Goal: Information Seeking & Learning: Learn about a topic

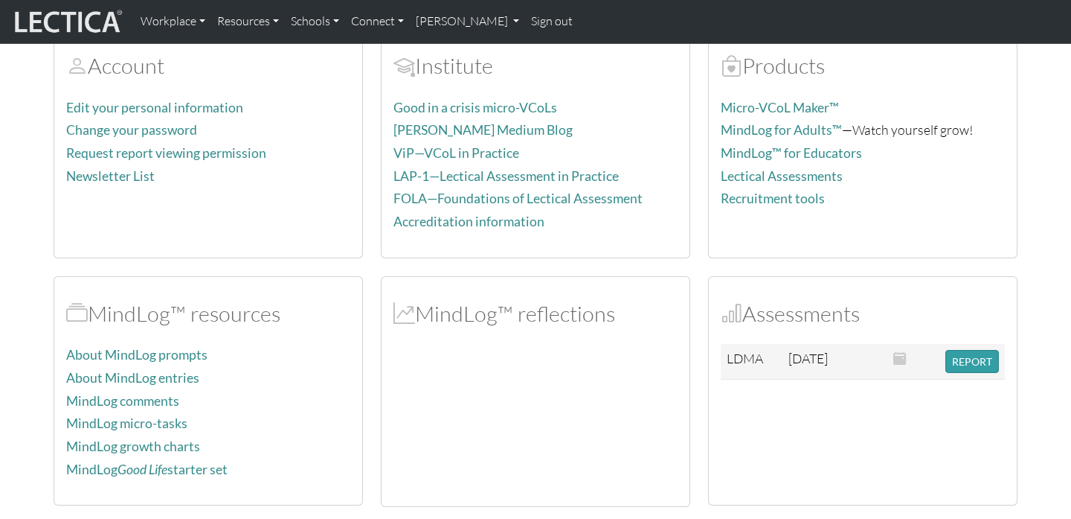
scroll to position [252, 0]
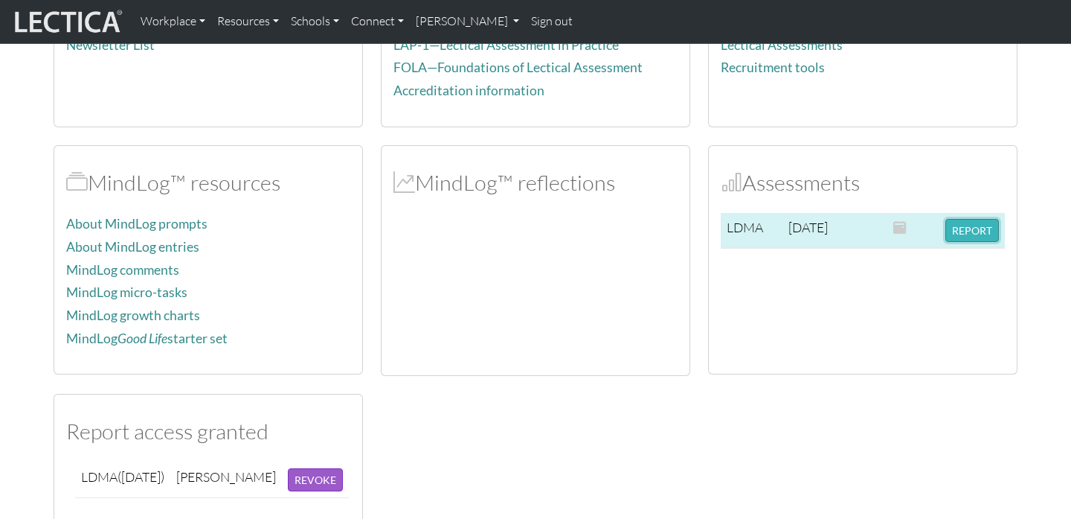
click at [953, 228] on button "REPORT" at bounding box center [973, 230] width 54 height 23
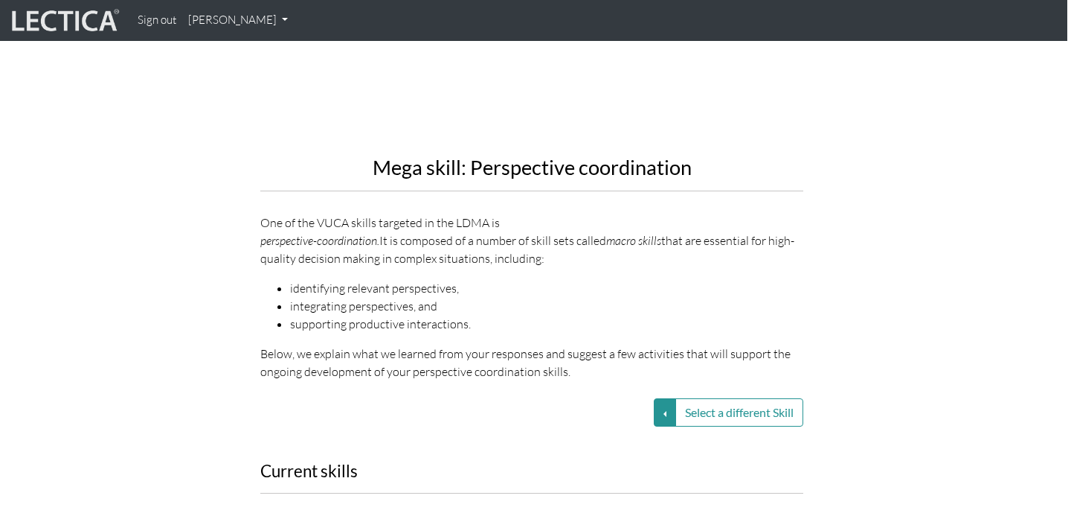
scroll to position [1577, 4]
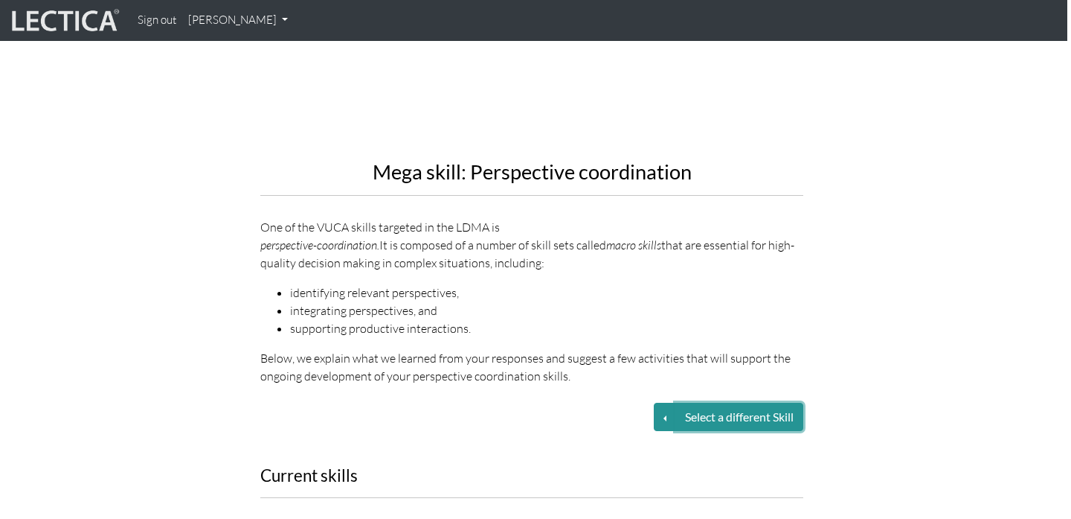
click at [700, 402] on button "Select a different Skill" at bounding box center [740, 416] width 128 height 28
click at [654, 402] on button "Select a different Skill" at bounding box center [665, 416] width 22 height 28
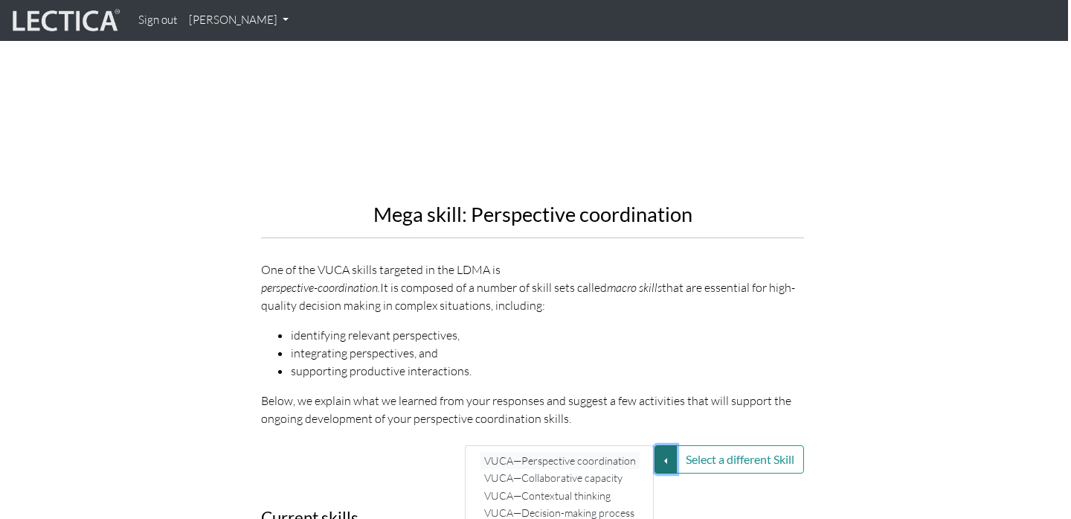
scroll to position [1521, 3]
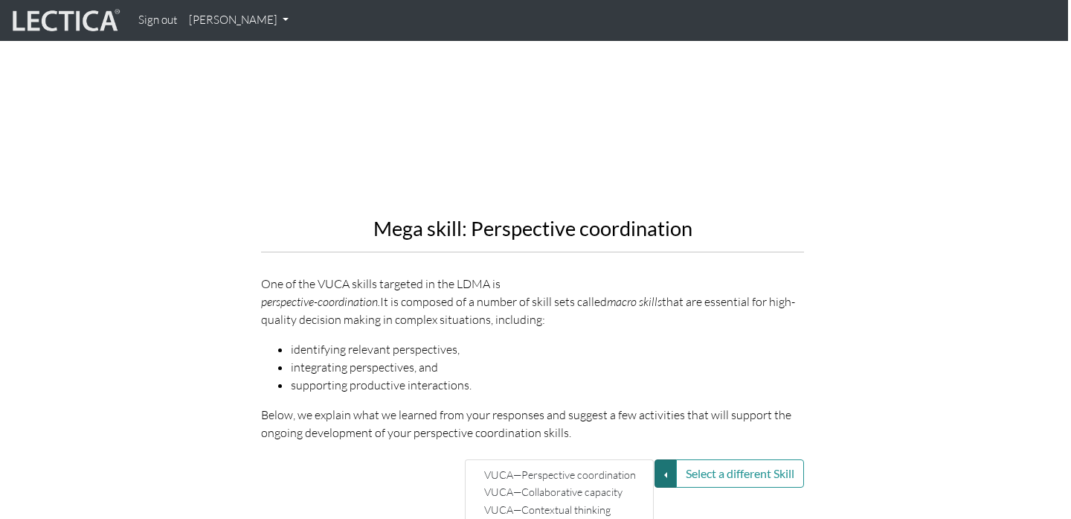
click at [607, 340] on li "identifying relevant perspectives," at bounding box center [547, 349] width 513 height 18
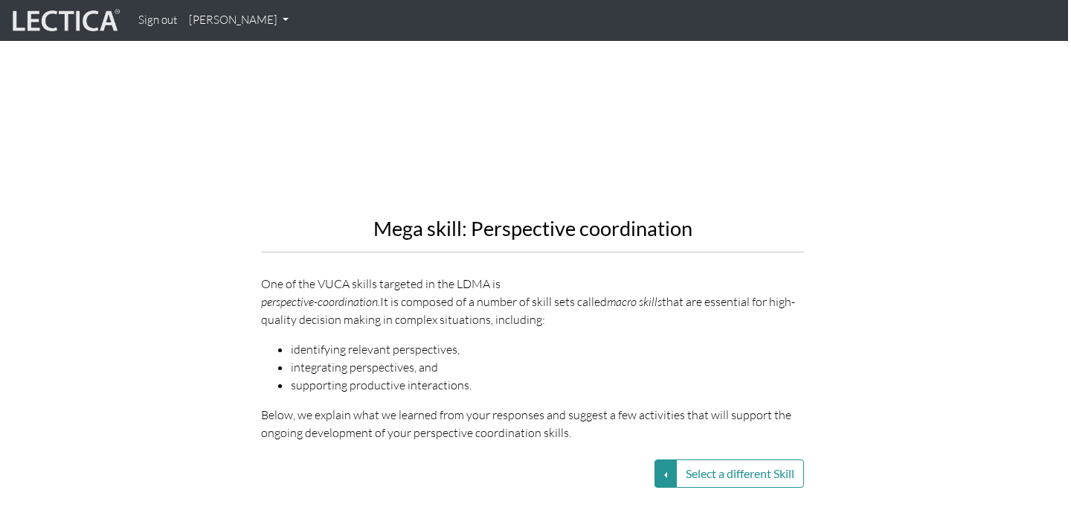
click at [607, 340] on li "identifying relevant perspectives," at bounding box center [547, 349] width 513 height 18
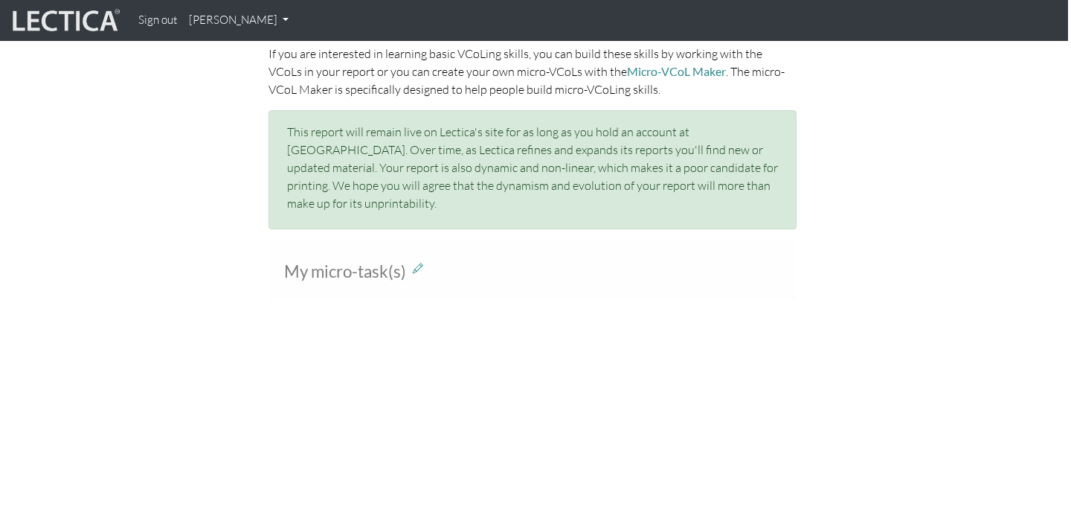
scroll to position [985, 3]
click at [420, 258] on icon at bounding box center [418, 264] width 10 height 13
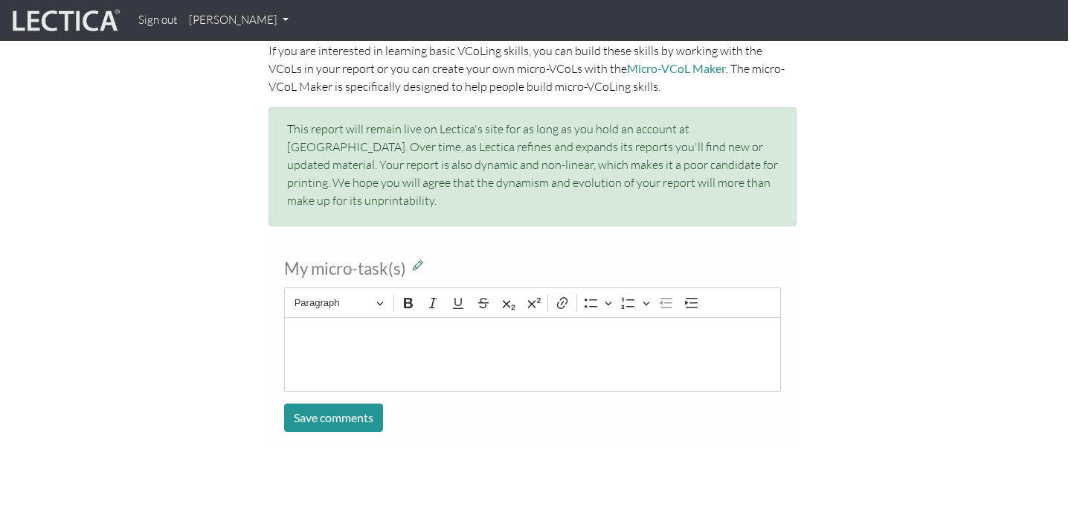
click at [422, 258] on icon at bounding box center [418, 264] width 10 height 13
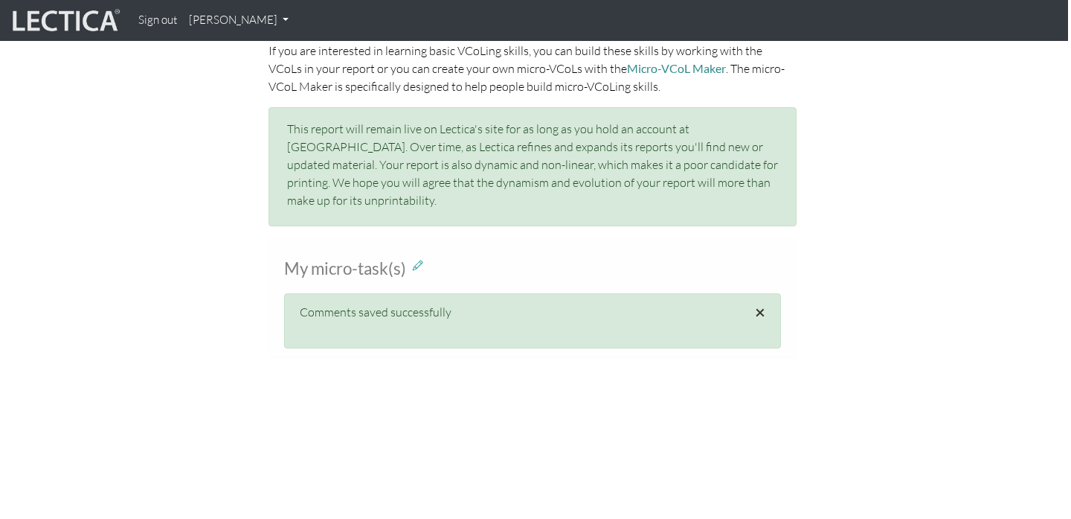
click at [761, 301] on span "×" at bounding box center [760, 312] width 10 height 22
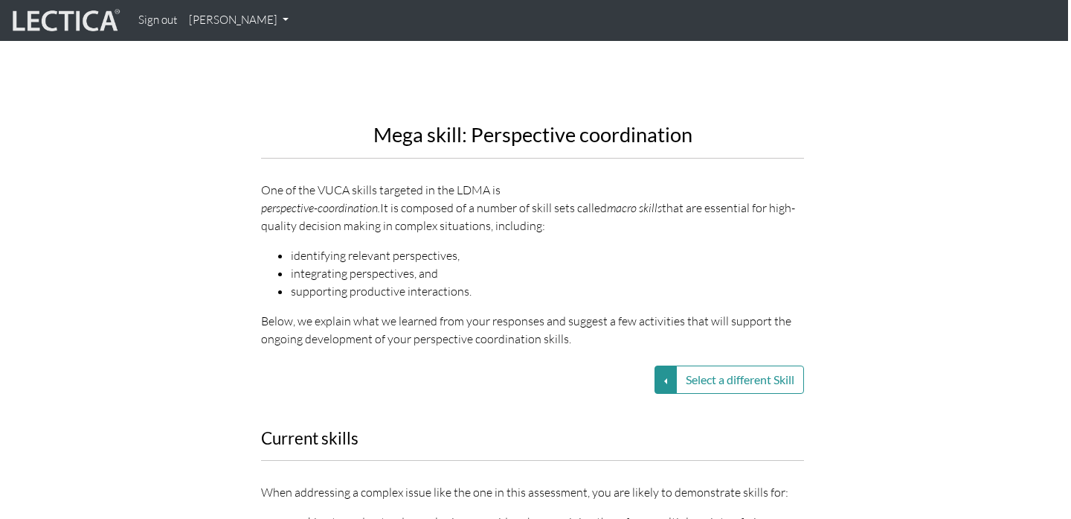
scroll to position [1619, 3]
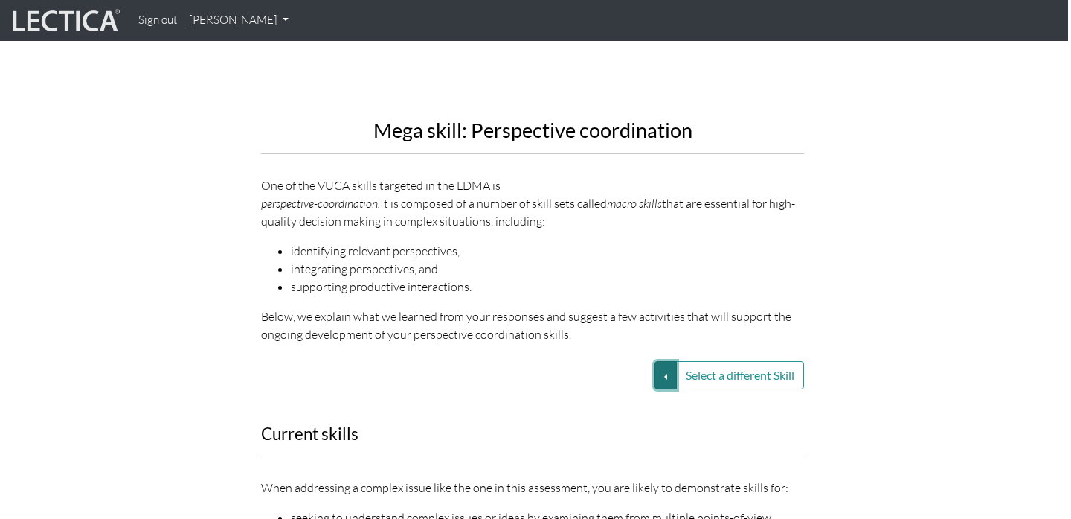
click at [662, 361] on button "Select a different Skill" at bounding box center [666, 375] width 22 height 28
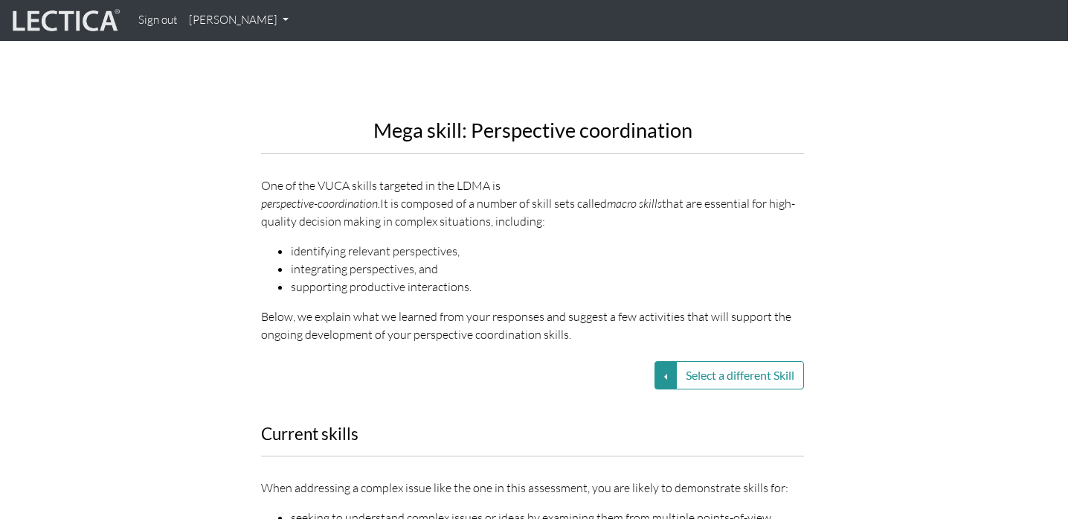
click at [659, 361] on button "Select a different Skill" at bounding box center [666, 375] width 22 height 28
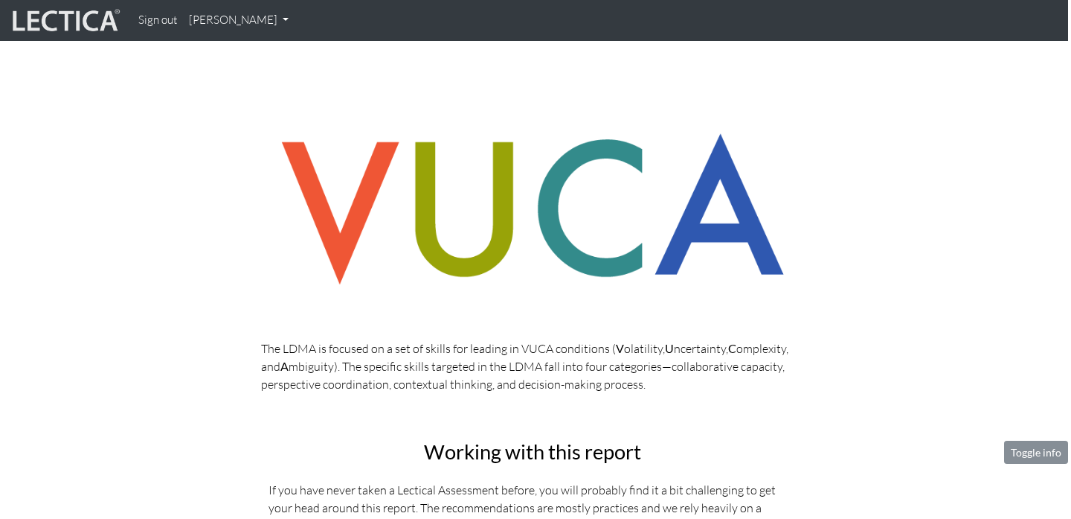
scroll to position [0, 3]
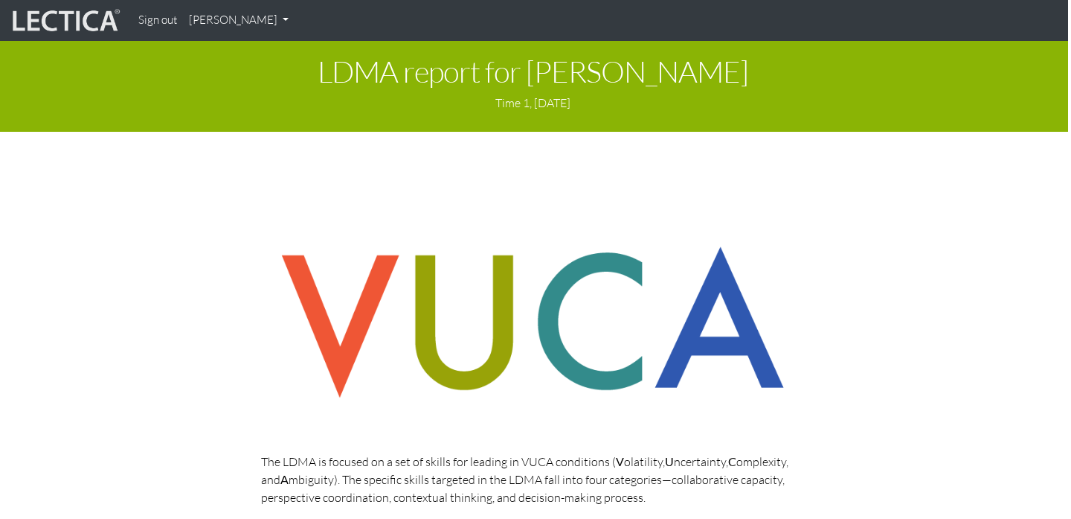
click at [251, 26] on link "[PERSON_NAME]" at bounding box center [239, 20] width 112 height 29
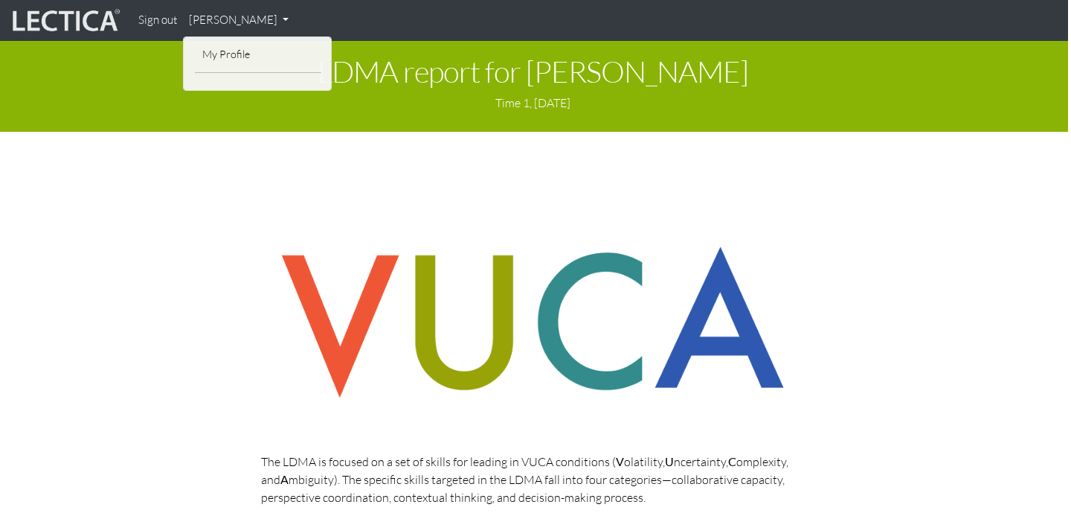
click at [128, 106] on p "Time 1, October 3, 2025" at bounding box center [532, 103] width 1049 height 18
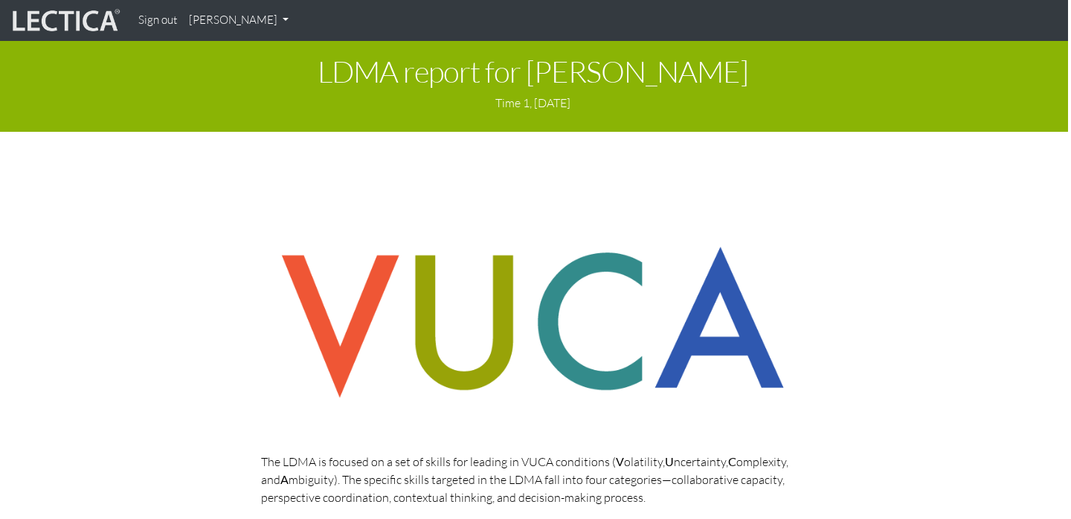
click at [74, 9] on img at bounding box center [65, 21] width 112 height 28
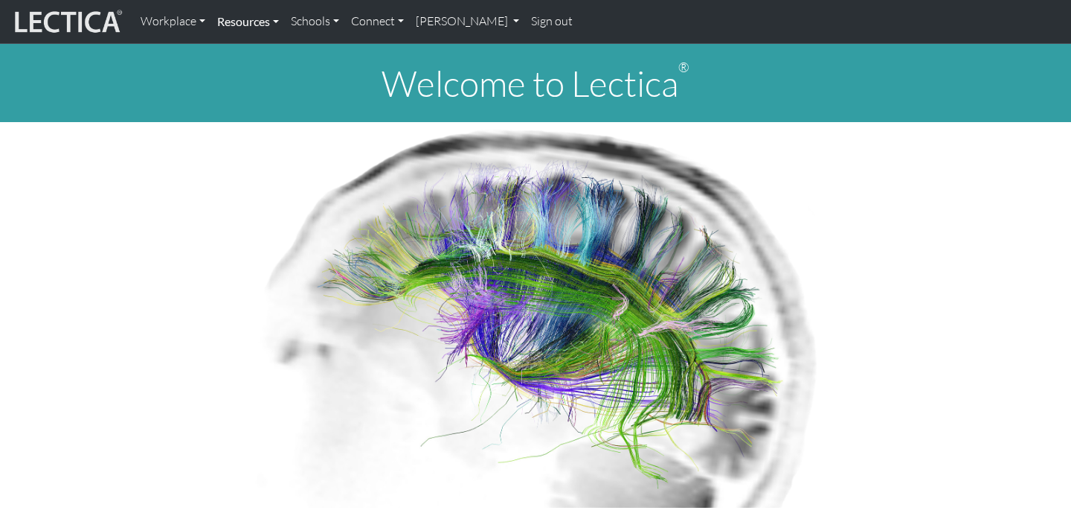
click at [260, 21] on link "Resources" at bounding box center [248, 21] width 74 height 31
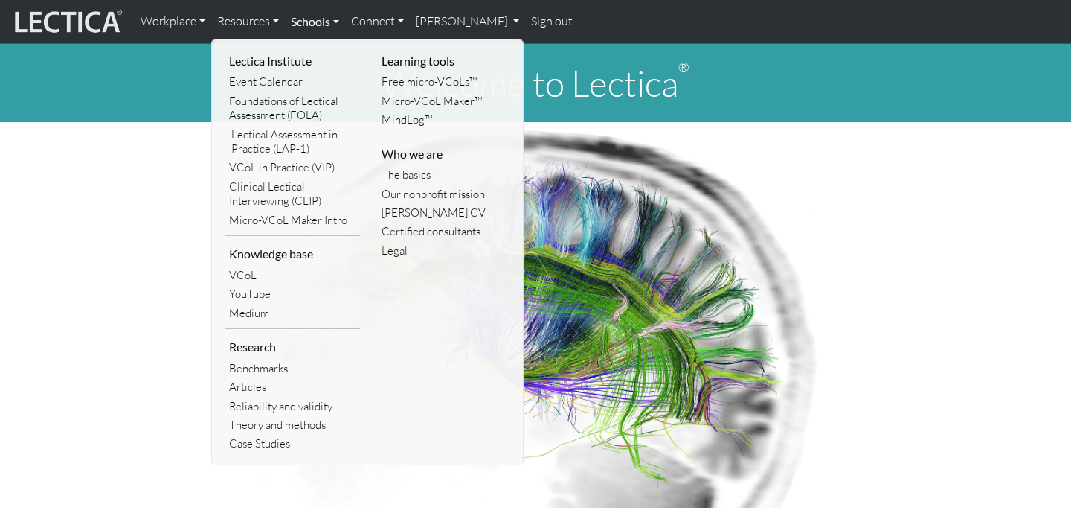
click at [330, 17] on link "Schools" at bounding box center [315, 21] width 60 height 31
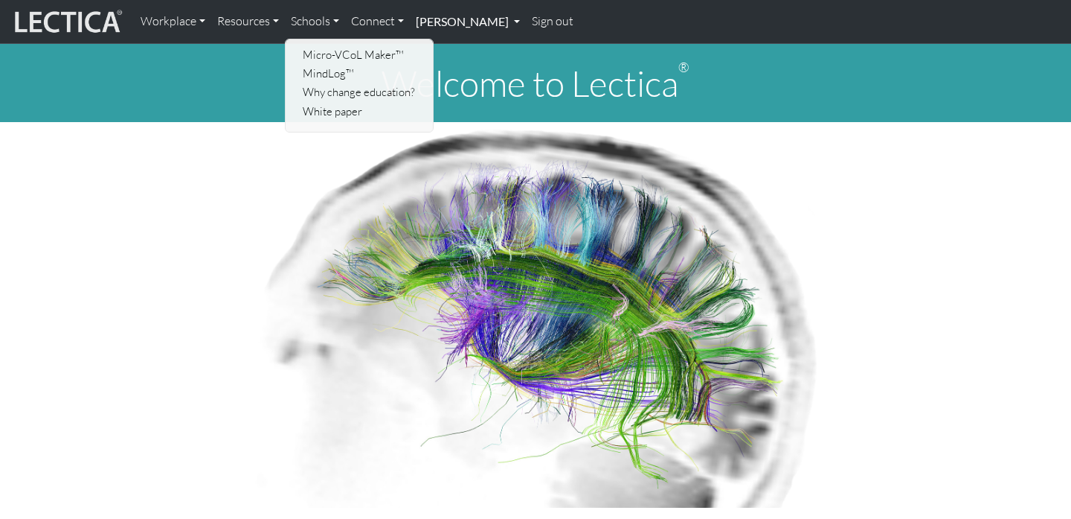
click at [472, 25] on link "[PERSON_NAME]" at bounding box center [468, 21] width 116 height 31
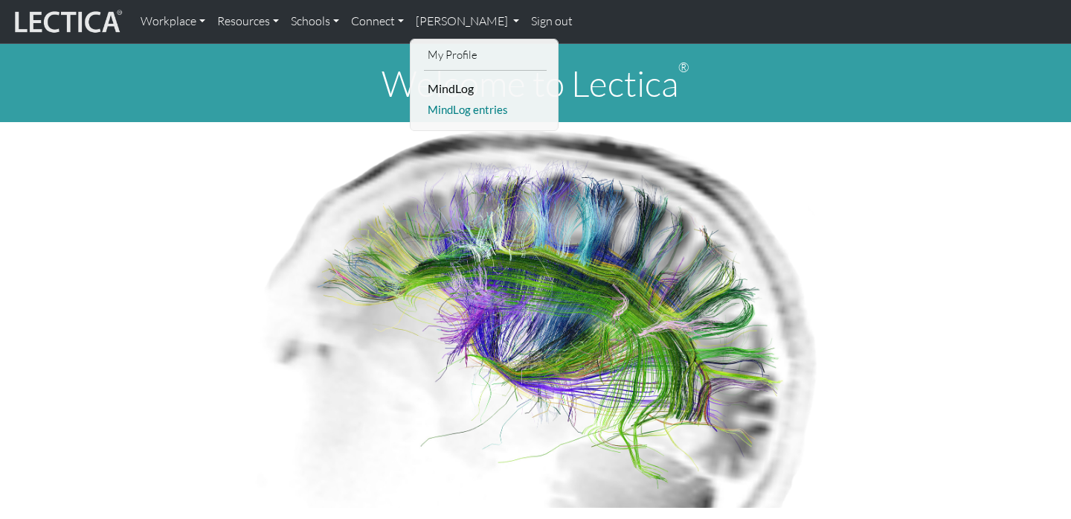
click at [466, 111] on link "MindLog entries" at bounding box center [485, 109] width 123 height 19
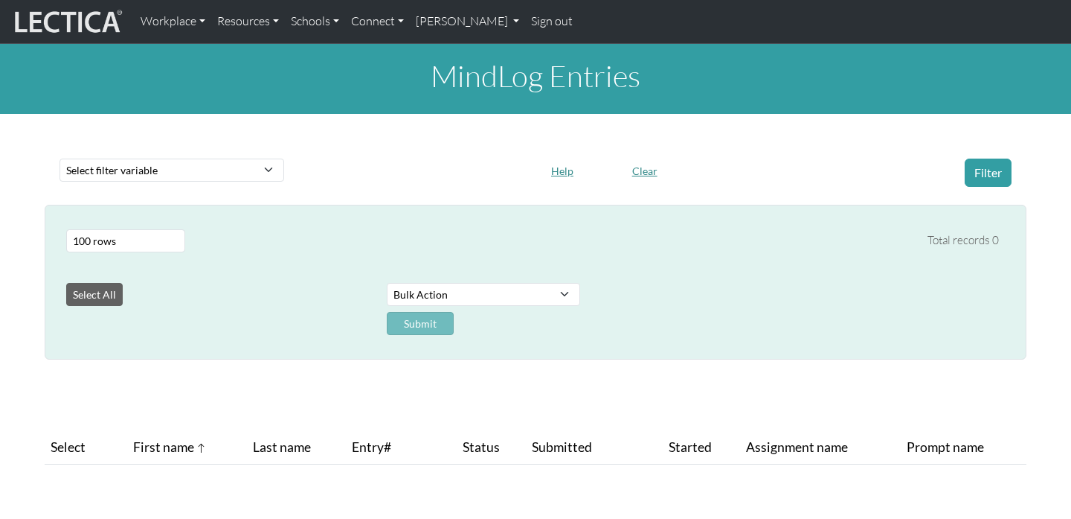
select select "100"
click at [275, 166] on select "Select filter variable Assignment name Date commented Date scored Date started …" at bounding box center [172, 169] width 225 height 23
click at [527, 294] on select "Bulk Action Download Data" at bounding box center [483, 294] width 193 height 23
click at [259, 176] on select "Select filter variable Assignment name Date commented Date scored Date started …" at bounding box center [172, 169] width 225 height 23
click at [465, 17] on link "[PERSON_NAME]" at bounding box center [468, 21] width 116 height 31
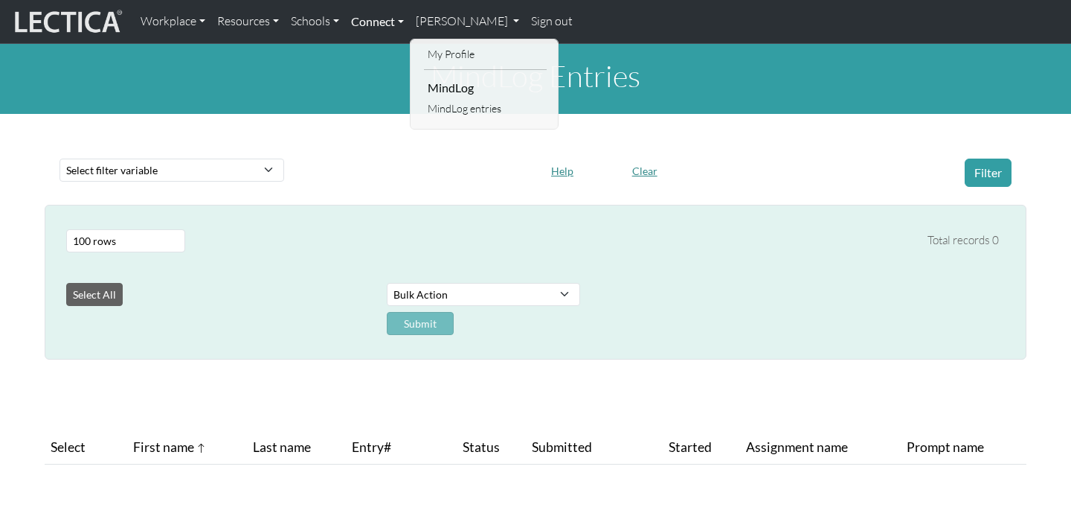
click at [397, 22] on link "Connect" at bounding box center [377, 21] width 65 height 31
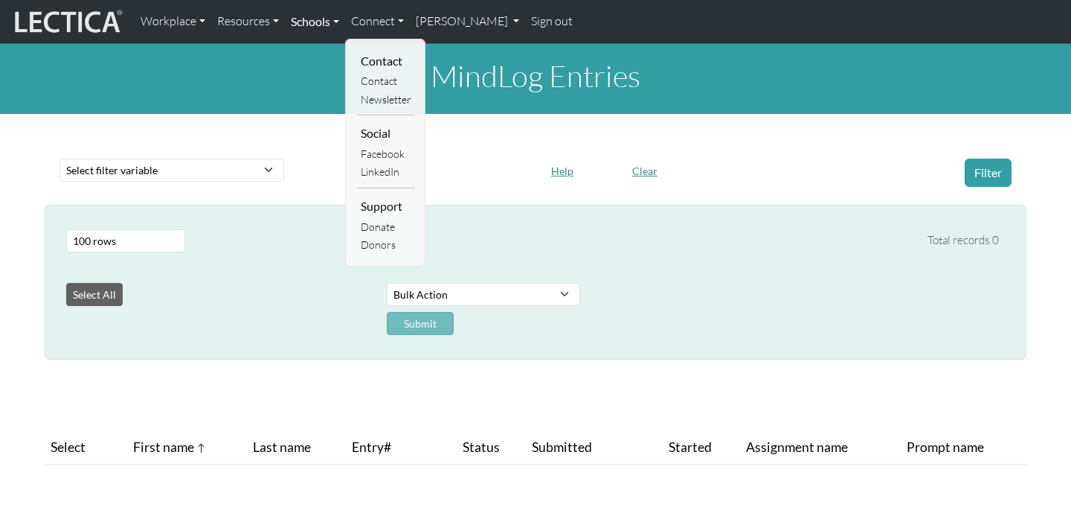
click at [333, 21] on link "Schools" at bounding box center [315, 21] width 60 height 31
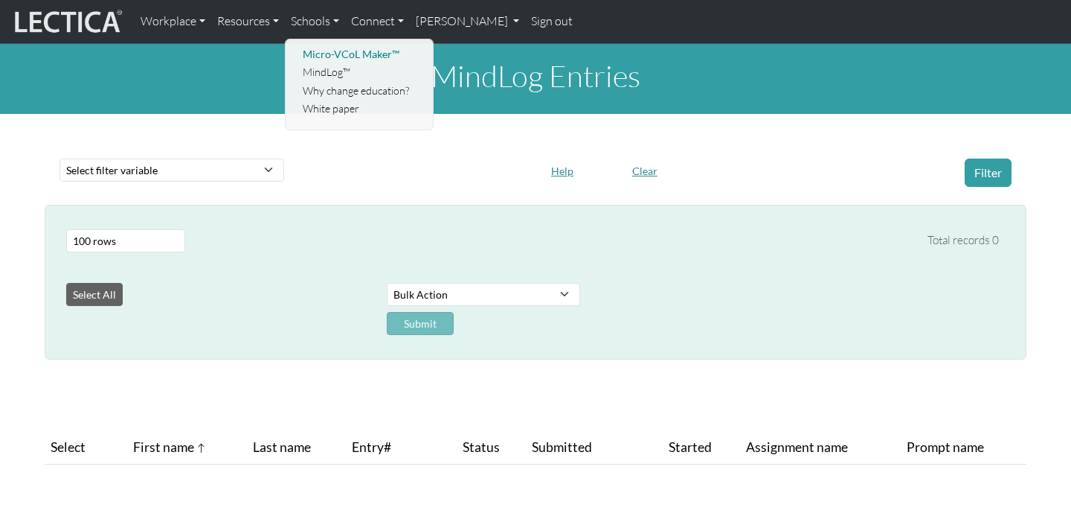
click at [338, 49] on link "Micro-VCoL Maker™" at bounding box center [360, 54] width 123 height 19
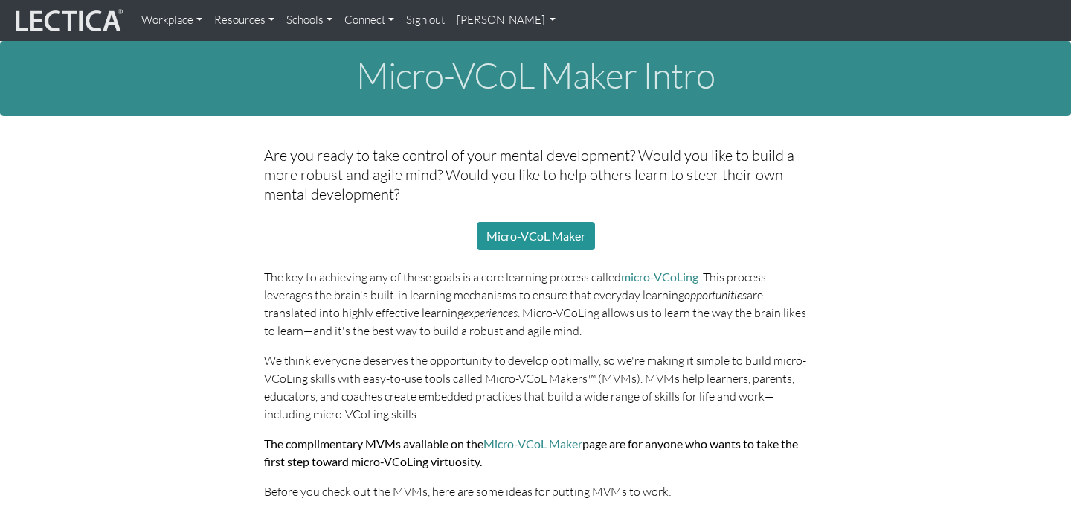
click at [272, 21] on link "Resources" at bounding box center [244, 20] width 72 height 29
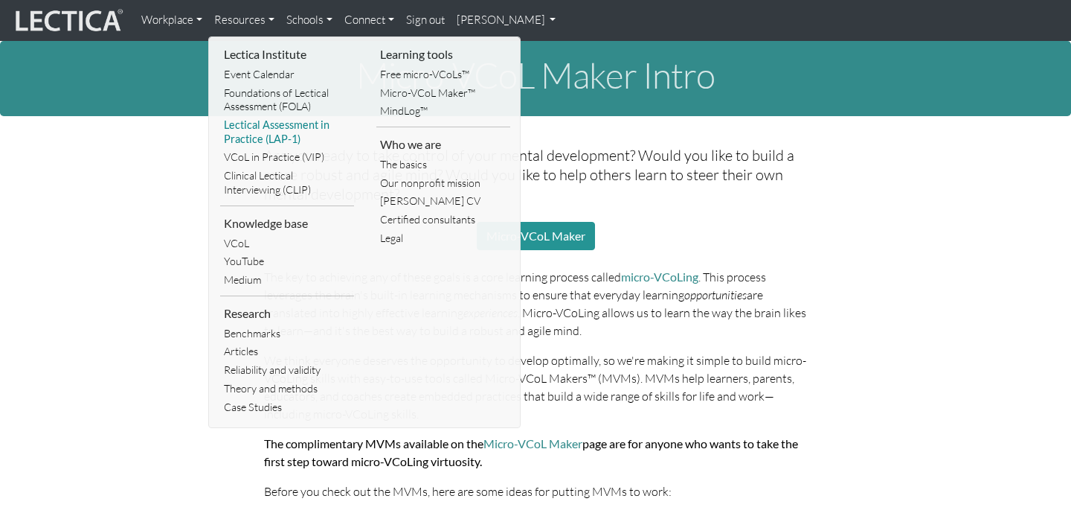
click at [273, 126] on link "Lectical Assessment in Practice (LAP-1)" at bounding box center [287, 132] width 134 height 32
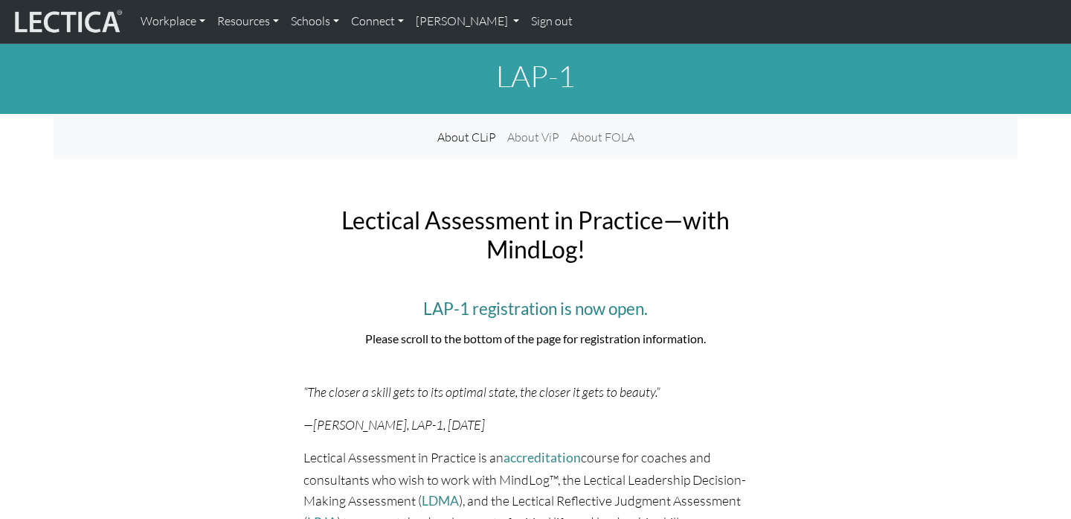
click at [100, 19] on img at bounding box center [67, 21] width 112 height 28
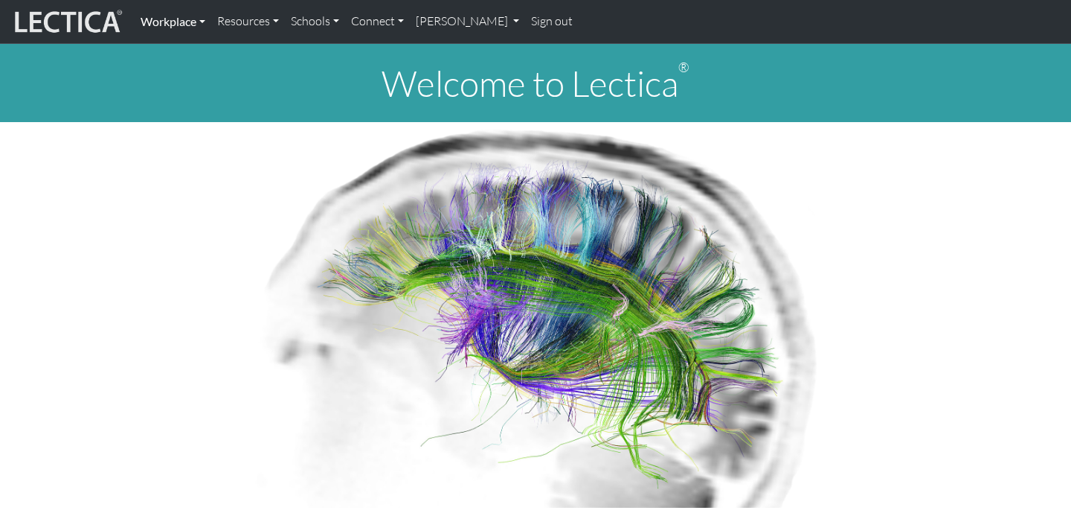
click at [163, 17] on link "Workplace" at bounding box center [173, 21] width 77 height 31
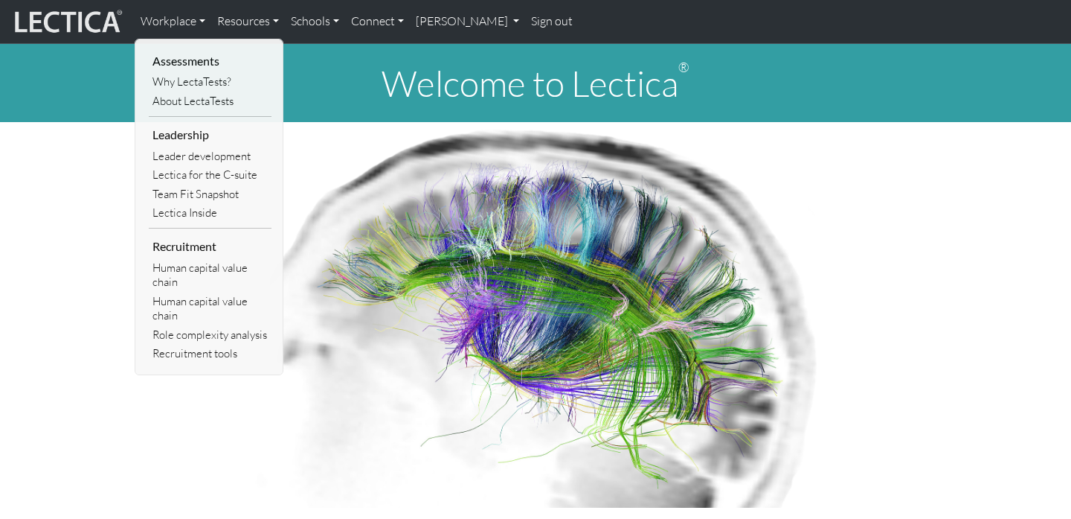
click at [115, 162] on p at bounding box center [536, 314] width 964 height 385
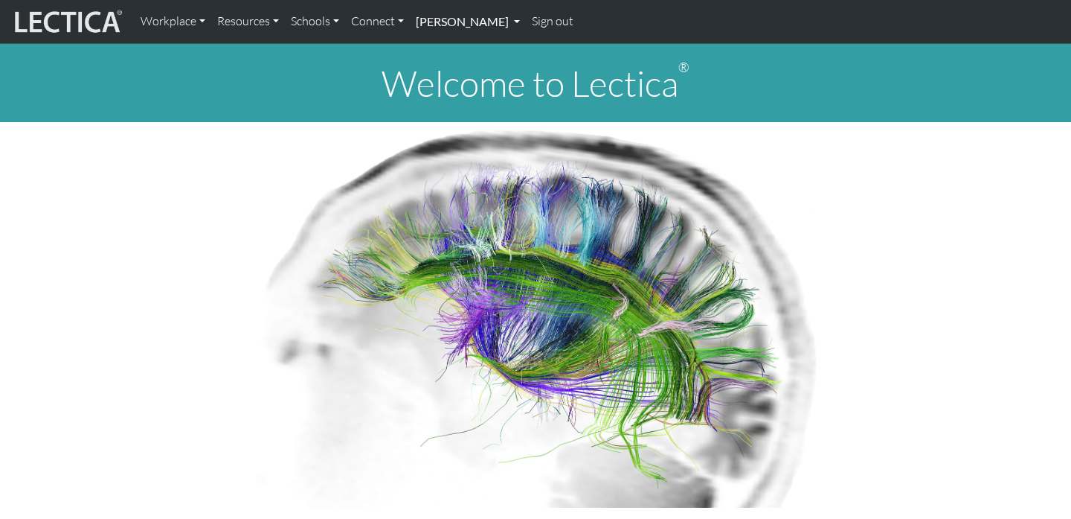
click at [439, 20] on link "[PERSON_NAME]" at bounding box center [468, 21] width 116 height 31
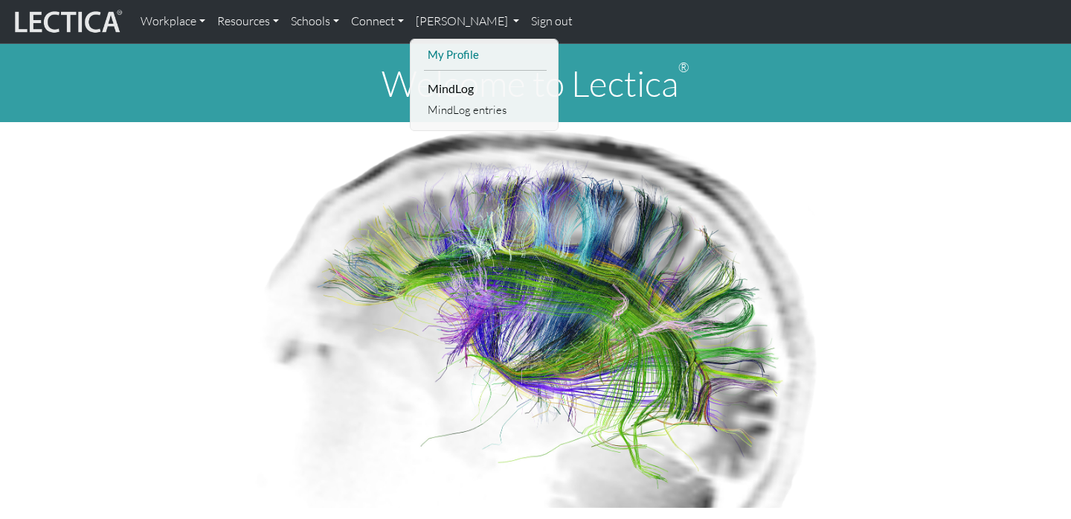
click at [447, 48] on link "My Profile" at bounding box center [485, 54] width 123 height 19
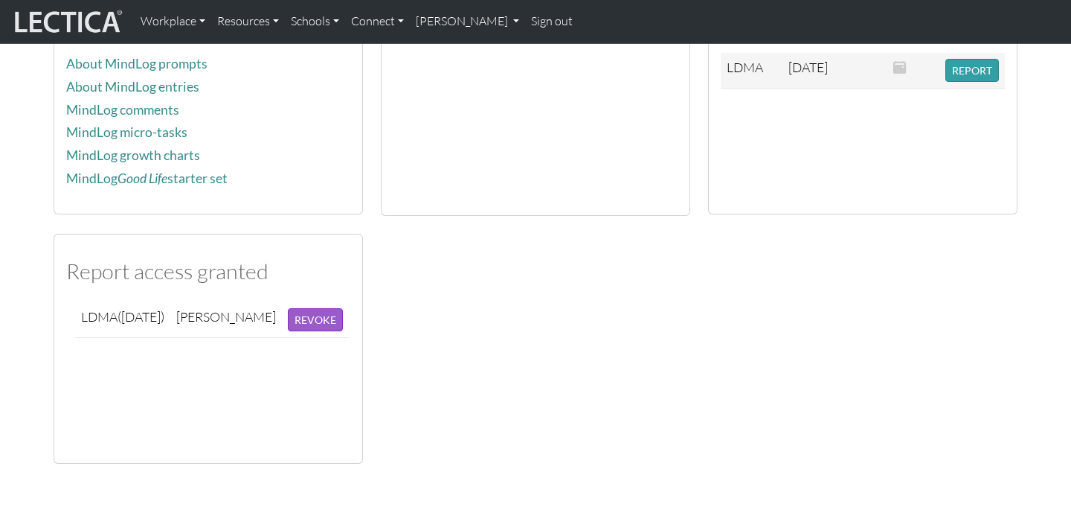
scroll to position [425, 0]
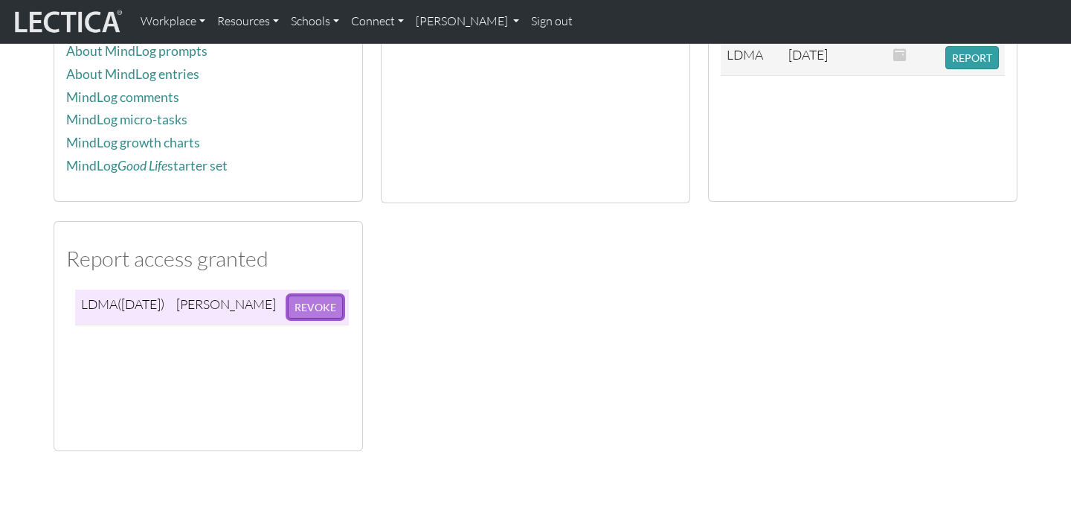
click at [313, 307] on button "REVOKE" at bounding box center [315, 306] width 55 height 23
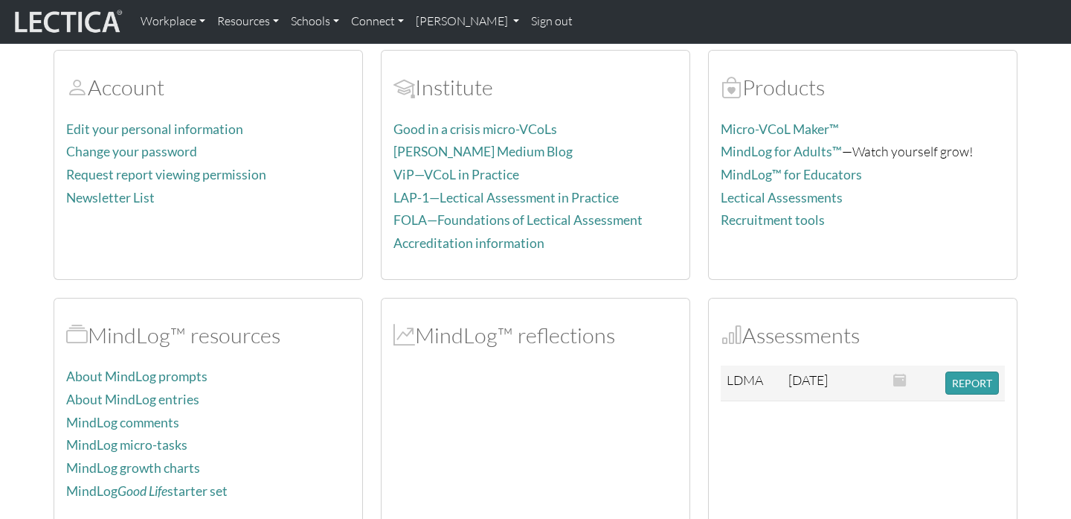
scroll to position [100, 0]
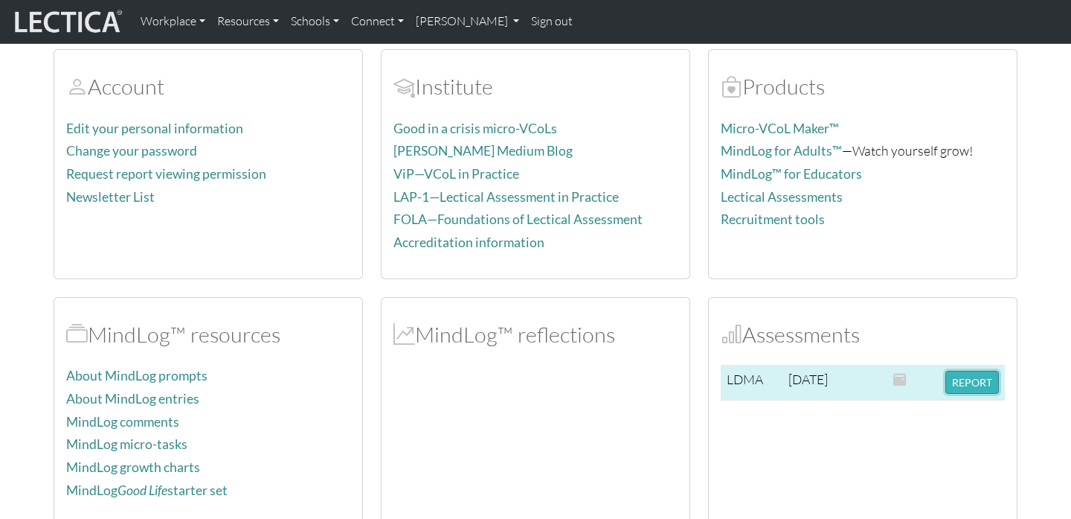
click at [953, 384] on button "REPORT" at bounding box center [973, 381] width 54 height 23
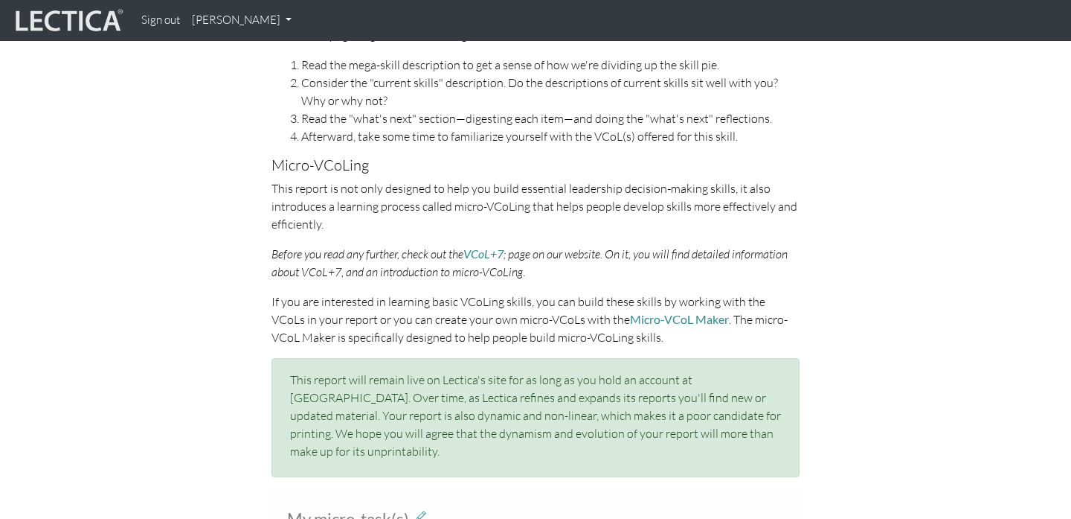
scroll to position [737, 0]
click at [485, 249] on link "VCoL+7" at bounding box center [483, 251] width 40 height 14
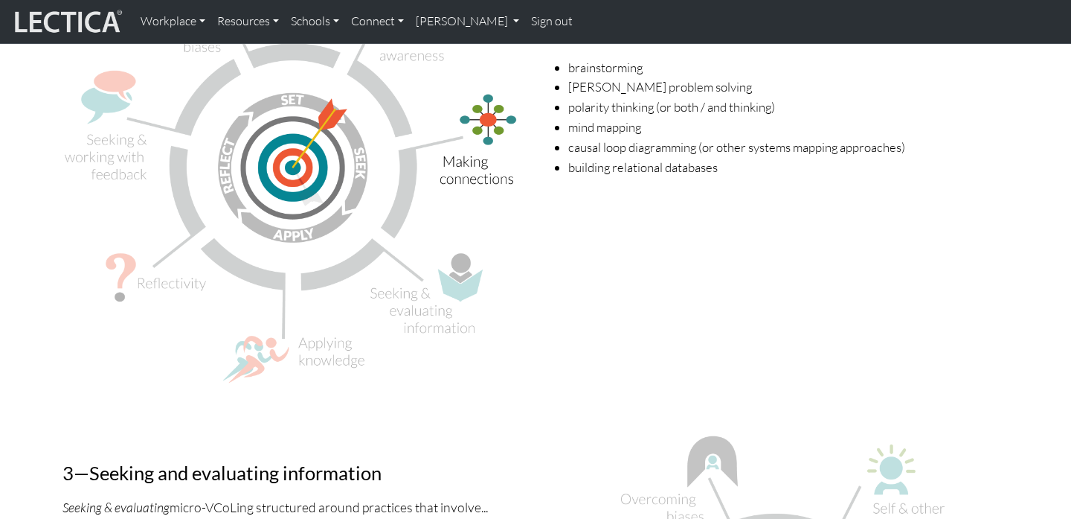
scroll to position [2451, 0]
